Goal: Navigation & Orientation: Find specific page/section

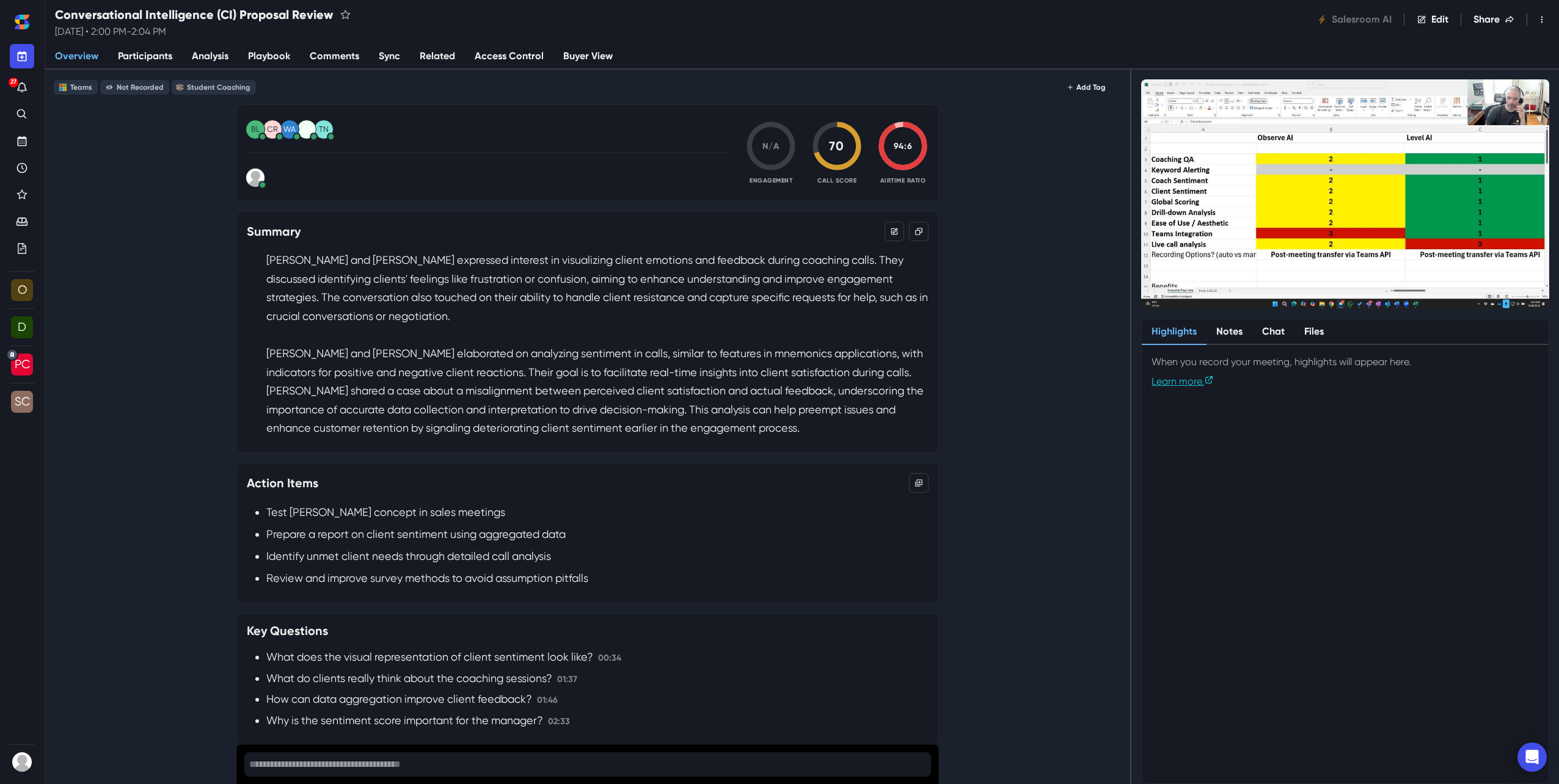
click at [1239, 242] on img at bounding box center [1345, 194] width 408 height 229
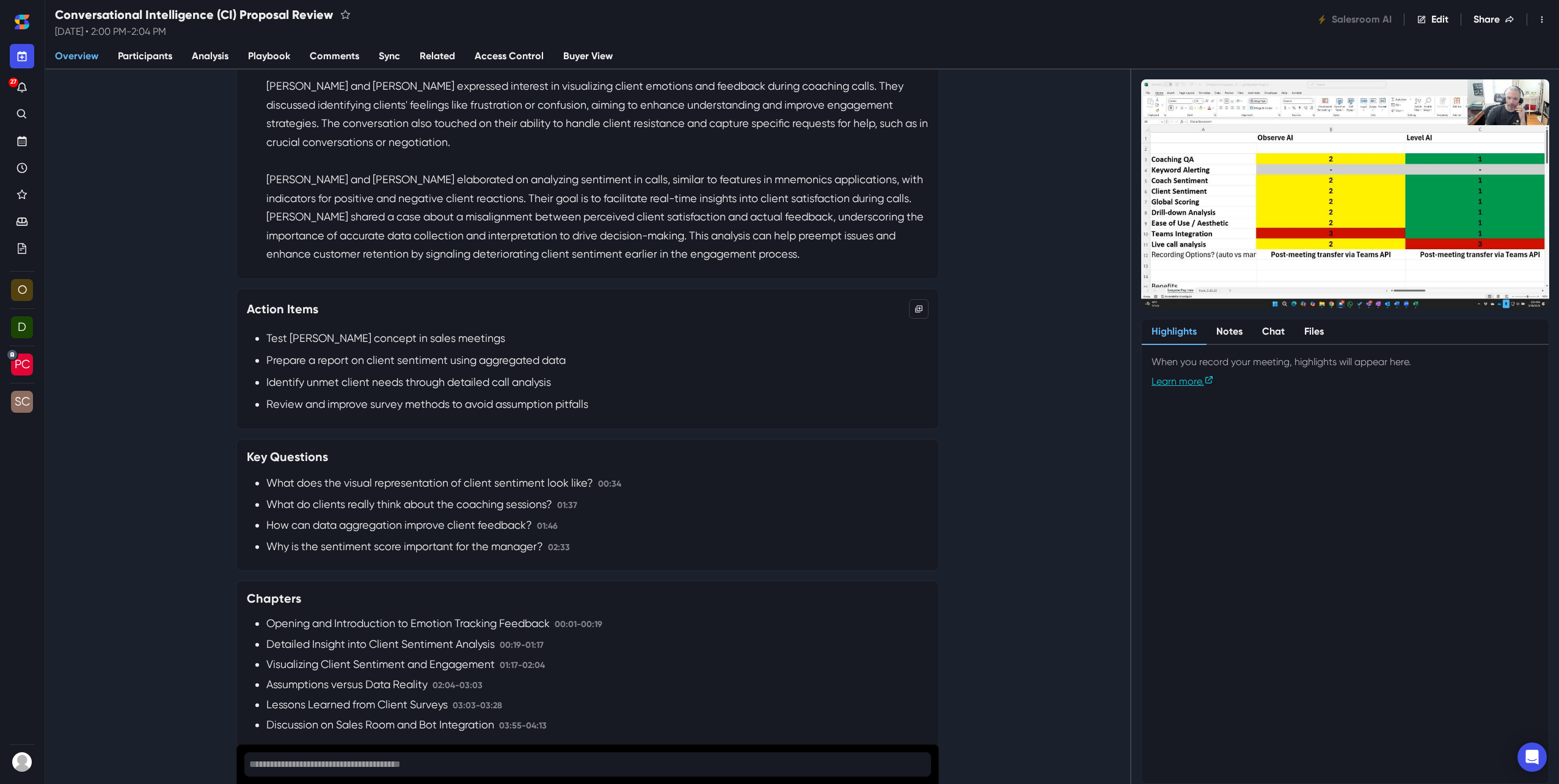
scroll to position [184, 0]
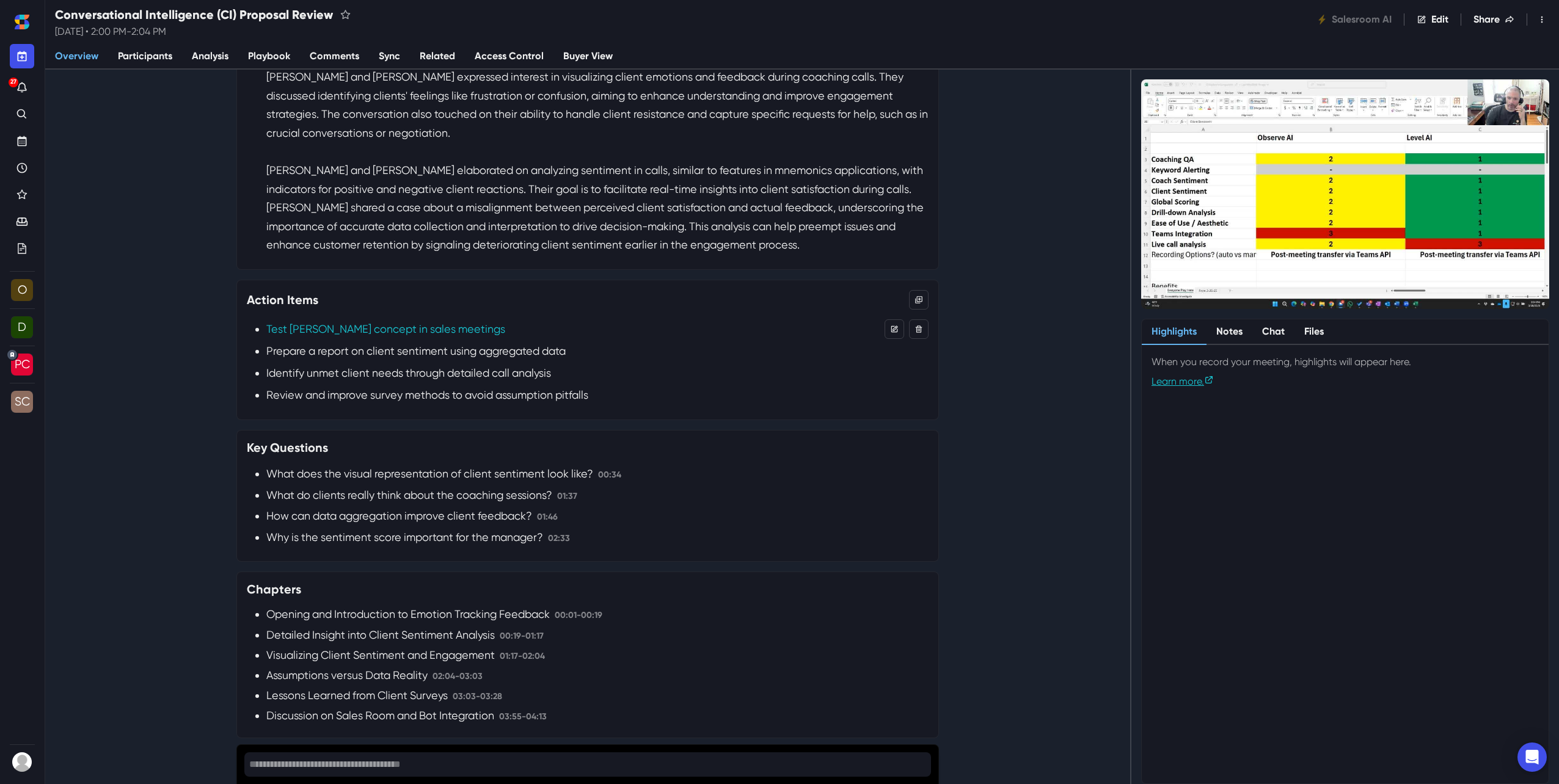
click at [399, 330] on span "Test [PERSON_NAME] concept in sales meetings" at bounding box center [385, 330] width 239 height 19
click at [1336, 258] on img at bounding box center [1345, 194] width 408 height 229
click at [1390, 203] on img at bounding box center [1345, 194] width 408 height 229
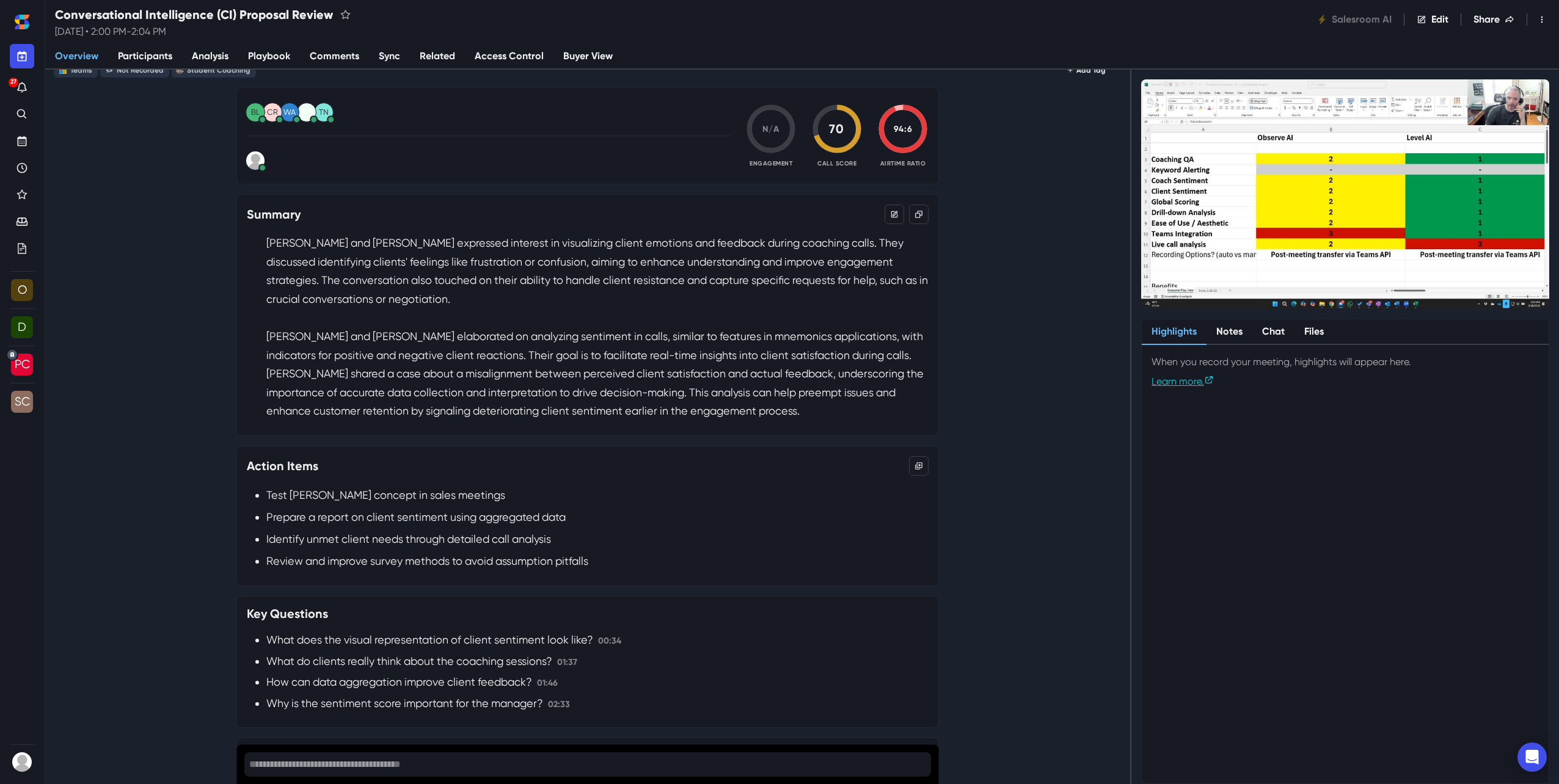
scroll to position [0, 0]
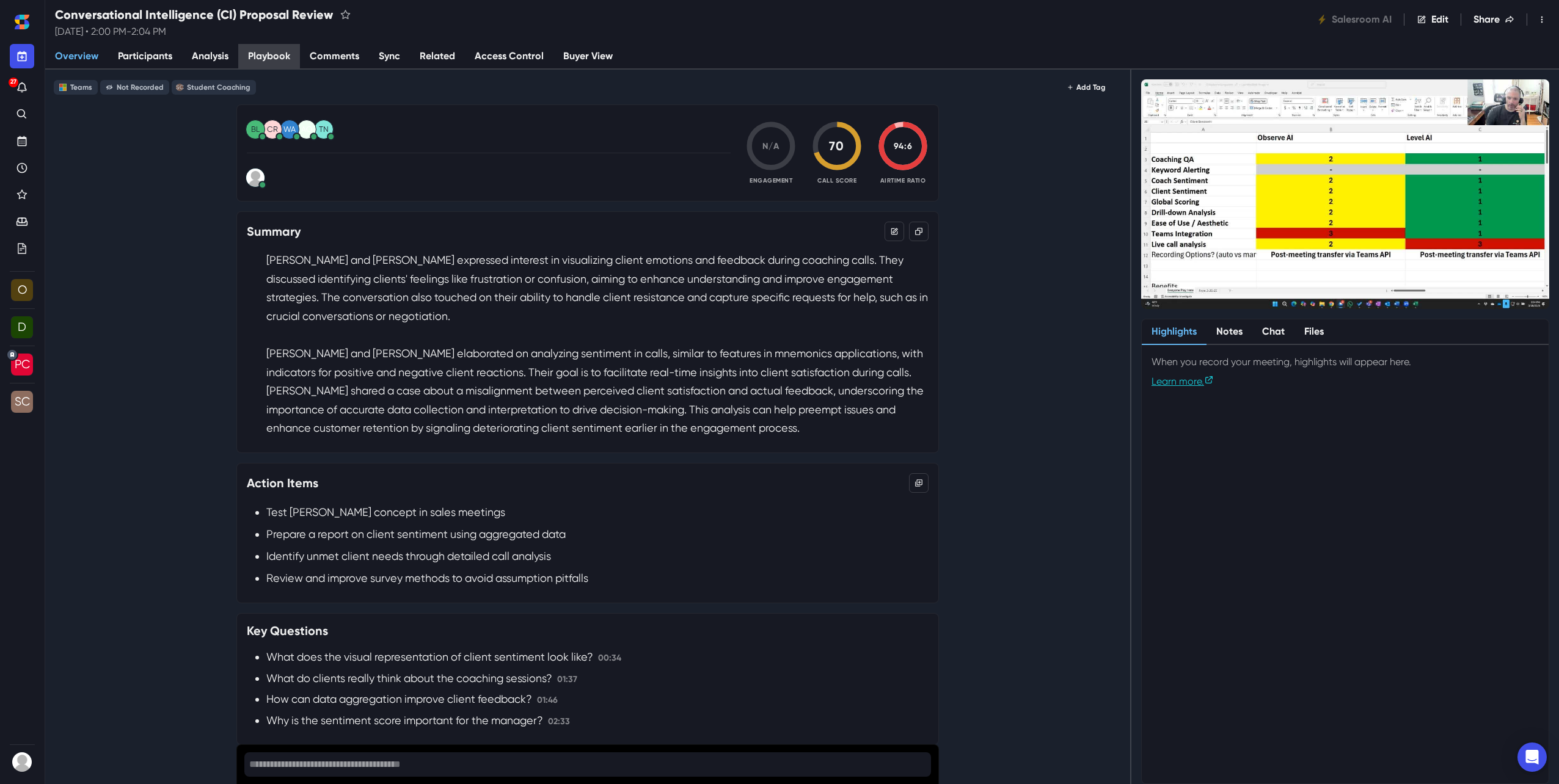
click at [284, 61] on span "Playbook" at bounding box center [269, 56] width 42 height 15
select select "b203185c-af2c-40ea-84b9-24bf238bb5d1"
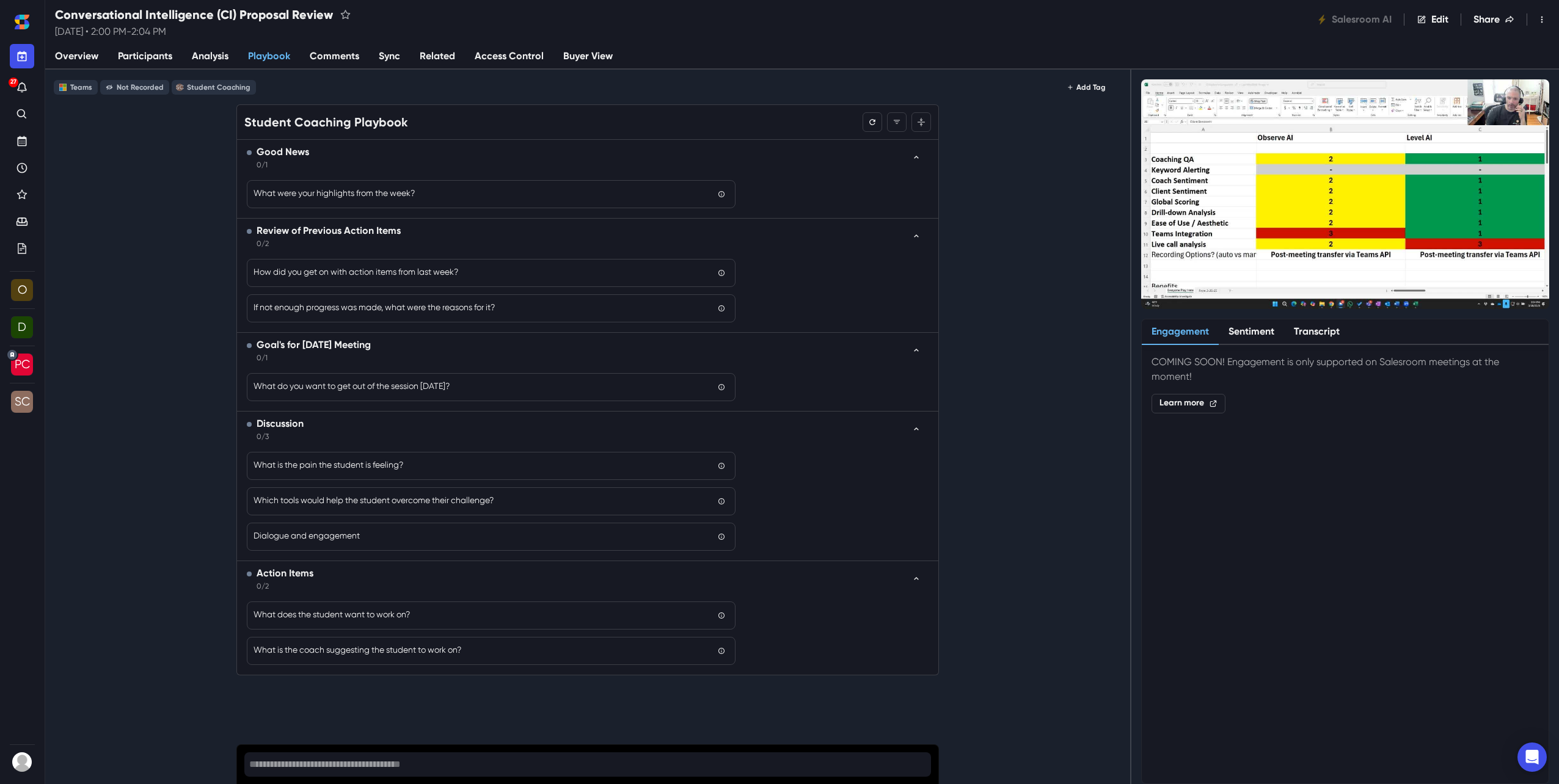
click at [158, 57] on span "Participants" at bounding box center [145, 56] width 54 height 15
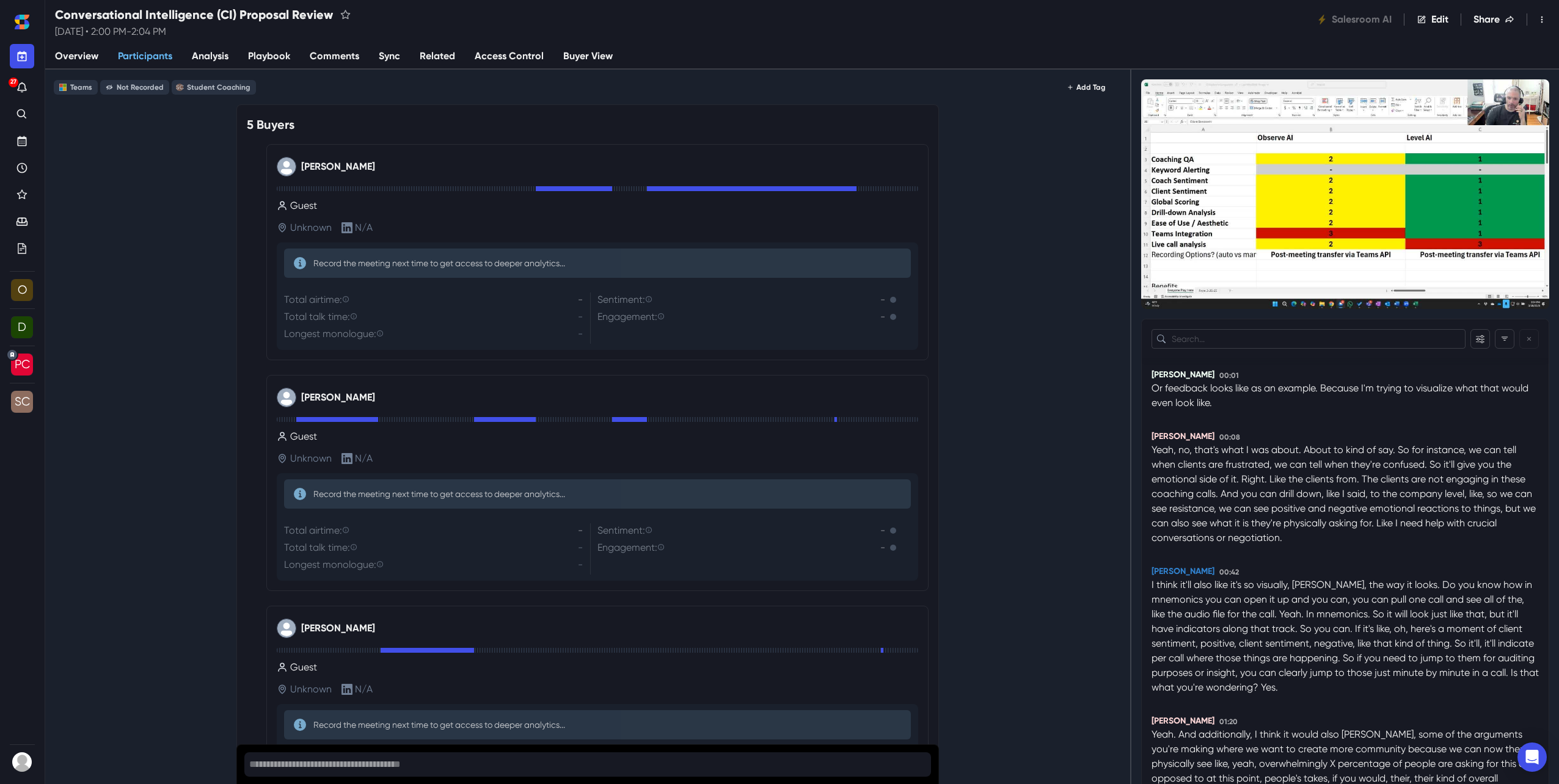
click at [91, 57] on span "Overview" at bounding box center [77, 56] width 43 height 15
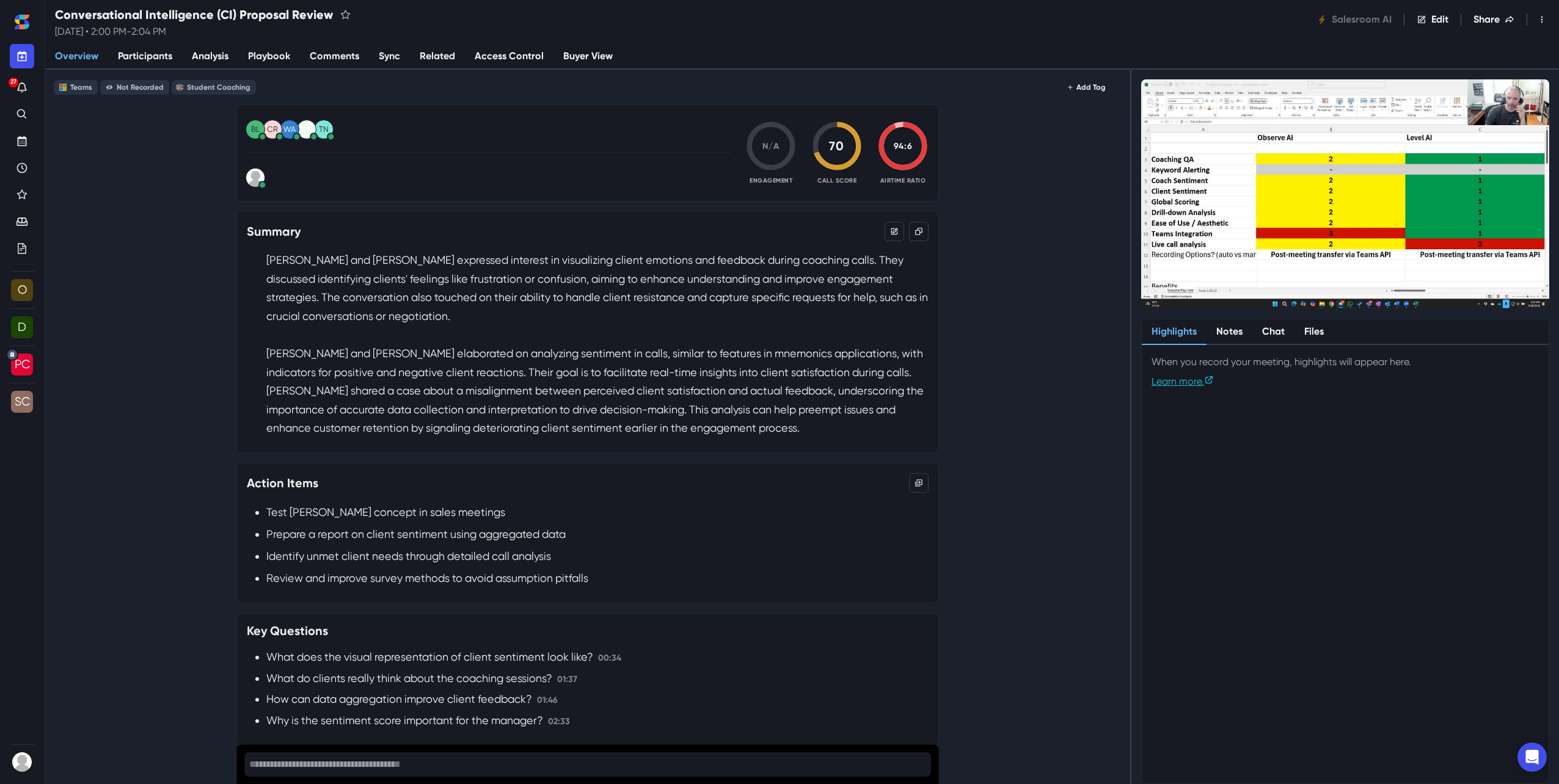
click at [1262, 149] on img at bounding box center [1345, 194] width 408 height 229
